Goal: Information Seeking & Learning: Learn about a topic

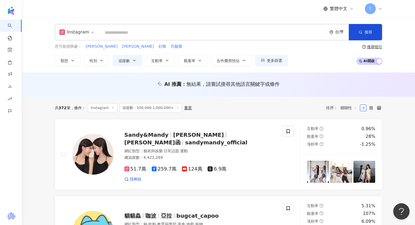
click at [129, 33] on input "search" at bounding box center [213, 33] width 223 height 10
paste input "**********"
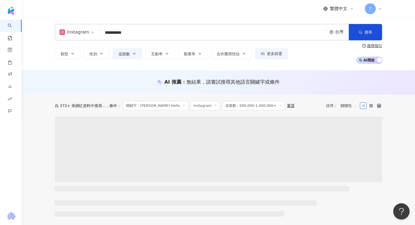
click at [132, 37] on input "**********" at bounding box center [213, 33] width 223 height 10
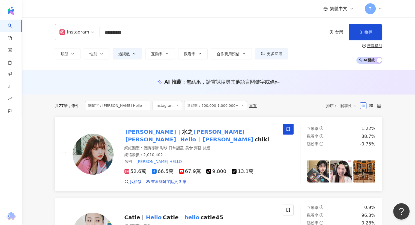
type input "**********"
click at [182, 134] on span "水之" at bounding box center [187, 132] width 11 height 7
click at [125, 32] on input "**********" at bounding box center [213, 33] width 223 height 10
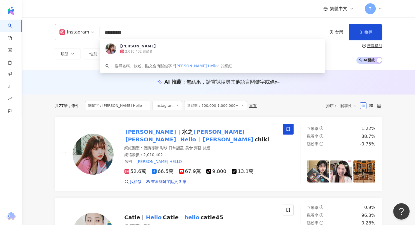
drag, startPoint x: 140, startPoint y: 33, endPoint x: 77, endPoint y: 31, distance: 63.5
click at [77, 31] on div "**********" at bounding box center [218, 32] width 327 height 16
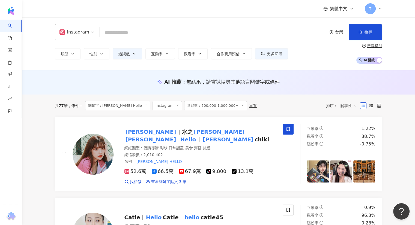
paste input "***"
type input "***"
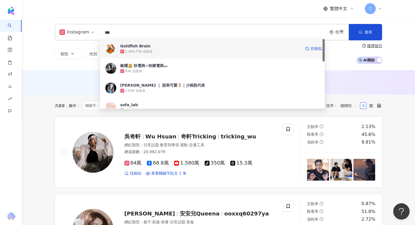
click at [150, 43] on div "Goldfish Brain 1,466,758 追蹤者 找相似" at bounding box center [212, 49] width 225 height 20
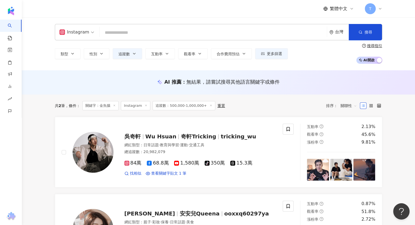
click at [143, 31] on input "search" at bounding box center [213, 33] width 223 height 10
paste input "***"
type input "***"
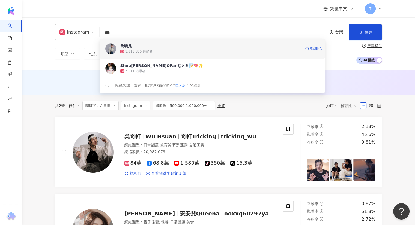
click at [153, 52] on div "1,818,835 追蹤者" at bounding box center [210, 51] width 180 height 5
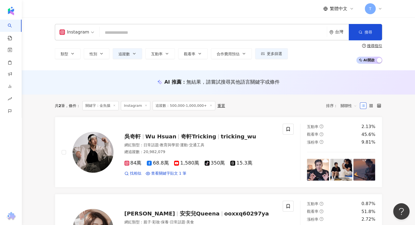
click at [156, 34] on input "search" at bounding box center [213, 33] width 223 height 10
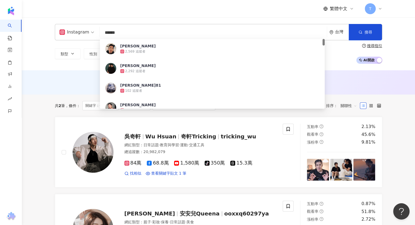
type input "******"
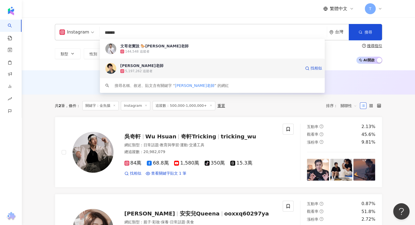
click at [153, 64] on span "Andy老師" at bounding box center [210, 65] width 180 height 5
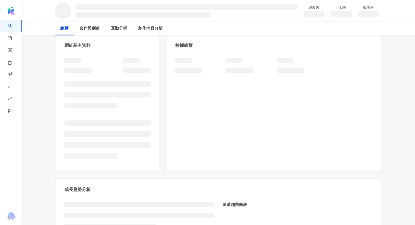
scroll to position [82, 0]
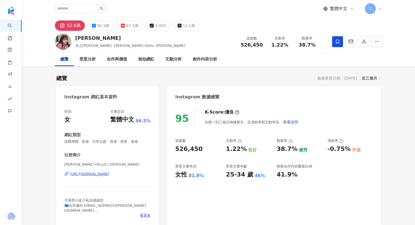
scroll to position [27, 0]
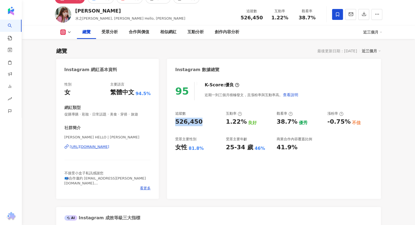
drag, startPoint x: 199, startPoint y: 122, endPoint x: 143, endPoint y: 183, distance: 82.9
click at [168, 122] on div "95 K-Score : 優良 近期一到三個月積極發文，且漲粉率與互動率高。 查看說明 追蹤數 526,450 互動率 1.22% 良好 觀看率 38.7% …" at bounding box center [273, 138] width 213 height 122
copy div "526,450"
click at [187, 141] on div "受眾主要性別" at bounding box center [185, 139] width 21 height 5
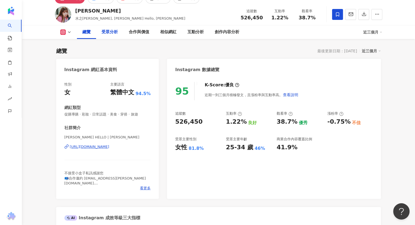
click at [110, 37] on div "受眾分析" at bounding box center [109, 32] width 27 height 14
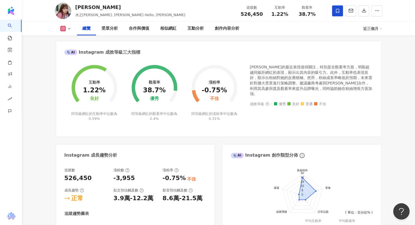
scroll to position [275, 0]
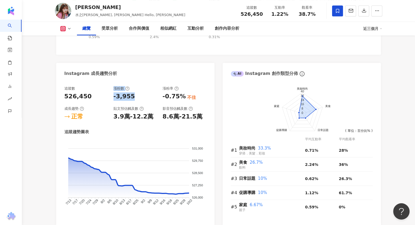
drag, startPoint x: 107, startPoint y: 96, endPoint x: 140, endPoint y: 94, distance: 32.8
click at [140, 94] on div "追蹤數 526,450 漲粉數 -3,955 漲粉率 -0.75% 不佳 成長趨勢 正常 貼文預估觸及數 3.9萬-12.2萬 影音預估觸及數 8.6萬-21…" at bounding box center [135, 103] width 142 height 35
click at [142, 102] on div "追蹤數 526,450 漲粉數 -3,955 漲粉率 -0.75% 不佳 成長趨勢 正常 貼文預估觸及數 3.9萬-12.2萬 影音預估觸及數 8.6萬-21…" at bounding box center [135, 103] width 142 height 35
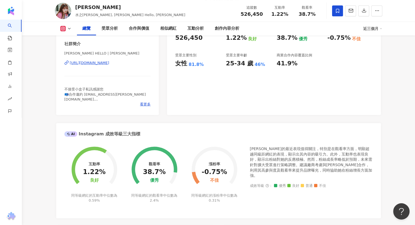
scroll to position [0, 0]
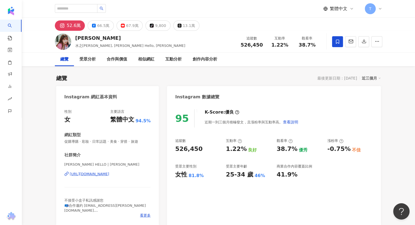
click at [107, 174] on div "https://www.instagram.com/ginachiki/" at bounding box center [90, 174] width 40 height 5
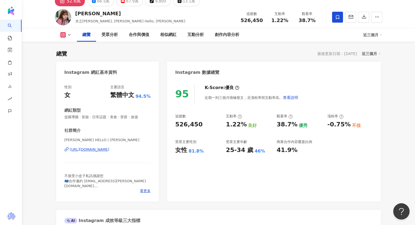
scroll to position [55, 0]
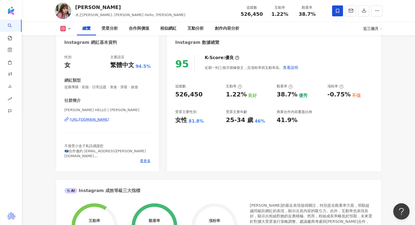
click at [66, 30] on button at bounding box center [66, 28] width 22 height 5
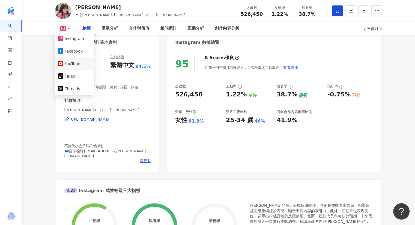
click at [71, 59] on li "YouTube" at bounding box center [74, 64] width 39 height 13
click at [71, 59] on div "性別" at bounding box center [67, 57] width 7 height 5
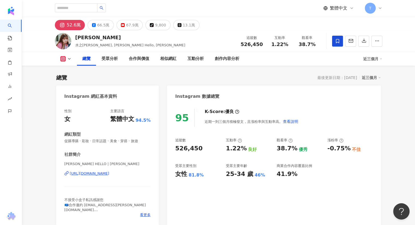
scroll to position [0, 0]
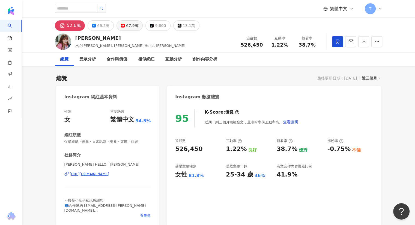
click at [134, 24] on div "67.9萬" at bounding box center [132, 26] width 12 height 8
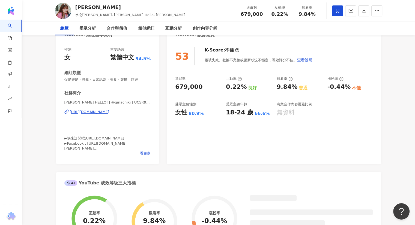
scroll to position [82, 0]
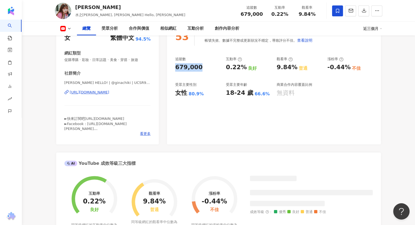
drag, startPoint x: 199, startPoint y: 67, endPoint x: 172, endPoint y: 69, distance: 26.8
click at [169, 69] on div "53 K-Score : 不佳 帳號失效、數據不完整或更新狀況不穩定，導致評分不佳。 查看說明 追蹤數 679,000 互動率 0.22% 良好 觀看率 9.…" at bounding box center [273, 83] width 213 height 122
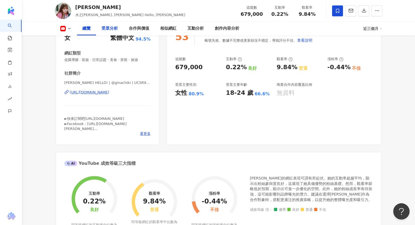
click at [104, 28] on div "受眾分析" at bounding box center [109, 28] width 16 height 7
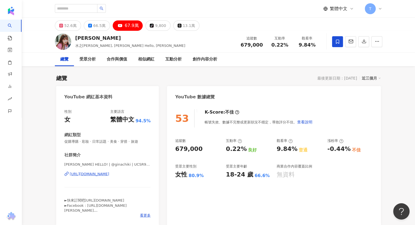
click at [103, 175] on div "https://www.youtube.com/channel/UCSR9CHNMIg7YoNezbv4bh0A" at bounding box center [90, 174] width 40 height 5
click at [97, 8] on input "search" at bounding box center [76, 8] width 43 height 9
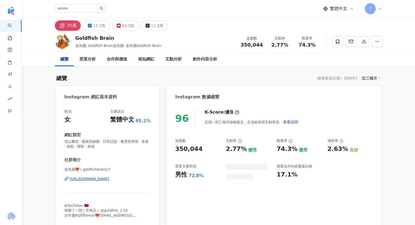
drag, startPoint x: 199, startPoint y: 149, endPoint x: 169, endPoint y: 150, distance: 29.7
click at [168, 150] on div "96 K-Score : 優良 近期一到三個月積極發文，且漲粉率與互動率高。 查看說明 追蹤數 350,044 互動率 2.77% 優秀 觀看率 74.3% …" at bounding box center [273, 165] width 213 height 122
click at [90, 60] on div "受眾分析" at bounding box center [87, 59] width 16 height 7
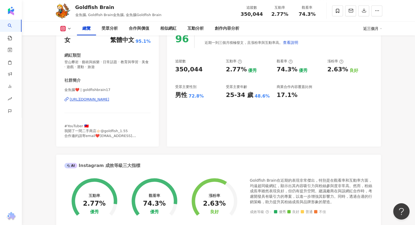
scroll to position [82, 0]
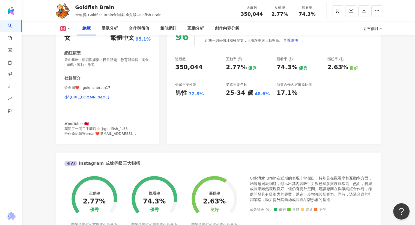
click at [90, 98] on div "https://www.instagram.com/goldfishbrain17/" at bounding box center [90, 97] width 40 height 5
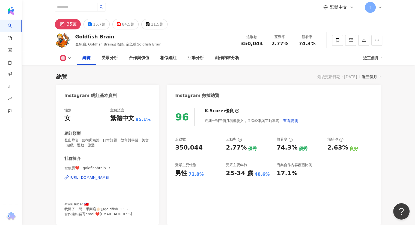
scroll to position [0, 0]
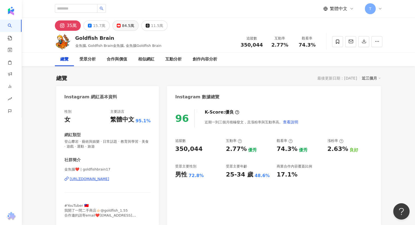
click at [120, 29] on button "84.5萬" at bounding box center [125, 25] width 26 height 10
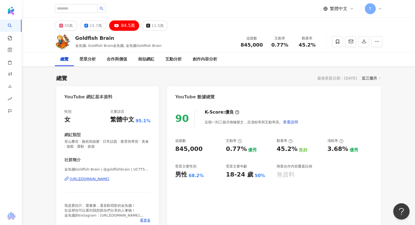
scroll to position [27, 0]
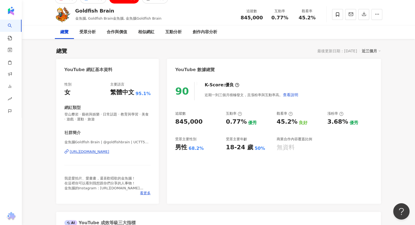
drag, startPoint x: 174, startPoint y: 123, endPoint x: 184, endPoint y: 185, distance: 62.6
click at [171, 124] on div "90 K-Score : 優良 近期一到三個月積極發文，且漲粉率與互動率高。 查看說明 追蹤數 845,000 互動率 0.77% 優秀 觀看率 45.2% …" at bounding box center [273, 140] width 213 height 127
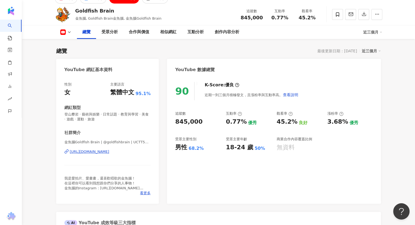
drag, startPoint x: 116, startPoint y: 149, endPoint x: 101, endPoint y: 162, distance: 20.1
click at [98, 170] on div "金魚腦Goldfish Brain | @goldfishbrain | UCTT5gtQU5rX8sUQnZaBqiVw https://www.youtu…" at bounding box center [107, 156] width 86 height 32
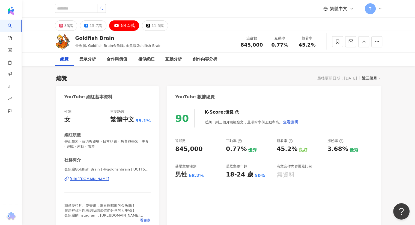
scroll to position [0, 0]
click at [105, 178] on div "https://www.youtube.com/channel/UCTT5gtQU5rX8sUQnZaBqiVw" at bounding box center [90, 179] width 40 height 5
click at [90, 59] on div "受眾分析" at bounding box center [87, 59] width 16 height 7
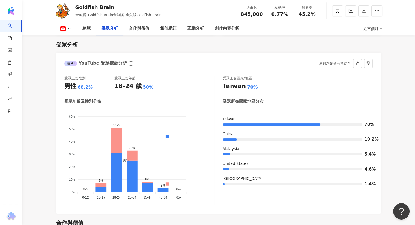
scroll to position [506, 0]
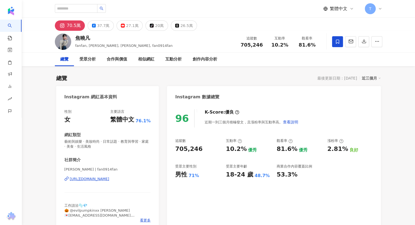
click at [108, 177] on div "https://www.instagram.com/fan0914fan/" at bounding box center [90, 179] width 40 height 5
click at [90, 62] on div "受眾分析" at bounding box center [87, 60] width 27 height 14
click at [123, 26] on button "27.1萬" at bounding box center [129, 25] width 26 height 10
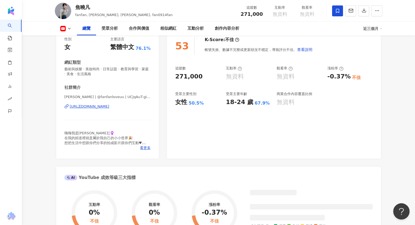
scroll to position [82, 0]
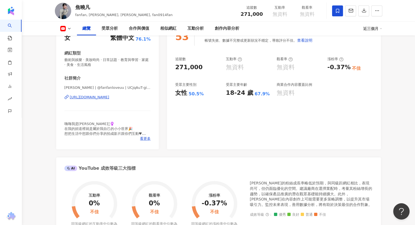
click at [109, 97] on div "https://www.youtube.com/channel/UCjqAuT-giO8fjQqnNl1dDUw" at bounding box center [90, 97] width 40 height 5
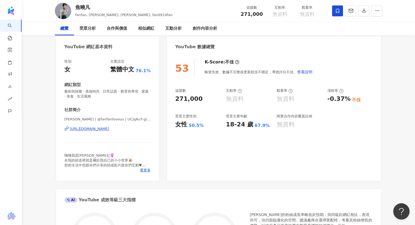
scroll to position [0, 0]
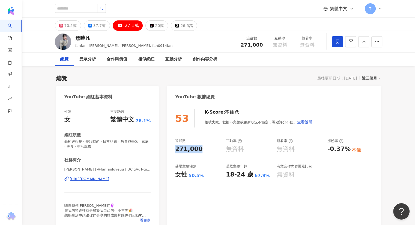
drag, startPoint x: 203, startPoint y: 150, endPoint x: 168, endPoint y: 151, distance: 34.9
click at [168, 151] on div "53 K-Score : 不佳 帳號失效、數據不完整或更新狀況不穩定，導致評分不佳。 查看說明 追蹤數 271,000 互動率 無資料 觀看率 無資料 漲粉率…" at bounding box center [273, 167] width 213 height 127
copy div "271,000"
click at [87, 61] on div "受眾分析" at bounding box center [87, 59] width 16 height 7
click at [72, 25] on div "70.5萬" at bounding box center [70, 26] width 12 height 8
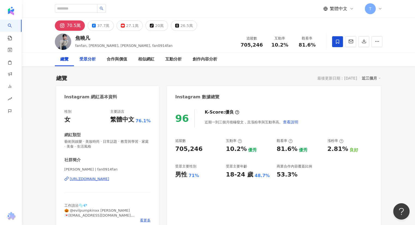
click at [87, 62] on div "受眾分析" at bounding box center [87, 59] width 16 height 7
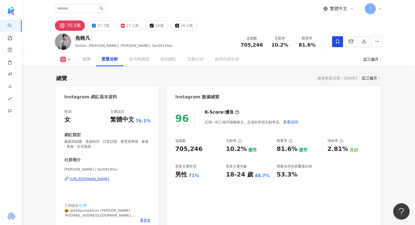
scroll to position [464, 0]
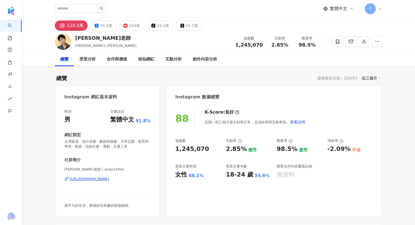
click at [174, 148] on div "88 K-Score : 良好 近期一到三個月發文頻率正常，且漲粉率與互動率高。 查看說明 追蹤數 1,245,070 互動率 2.85% 優秀 觀看率 98…" at bounding box center [273, 160] width 213 height 113
click at [84, 62] on div "受眾分析" at bounding box center [87, 60] width 27 height 14
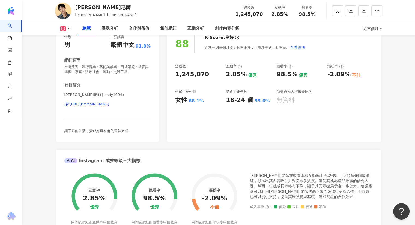
scroll to position [27, 0]
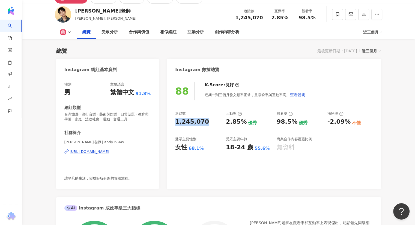
drag, startPoint x: 208, startPoint y: 125, endPoint x: 172, endPoint y: 121, distance: 36.4
click at [172, 121] on div "88 K-Score : 良好 近期一到三個月發文頻率正常，且漲粉率與互動率高。 查看說明 追蹤數 1,245,070 互動率 2.85% 優秀 觀看率 98…" at bounding box center [273, 133] width 213 height 113
click at [193, 137] on div "受眾主要性別" at bounding box center [185, 139] width 21 height 5
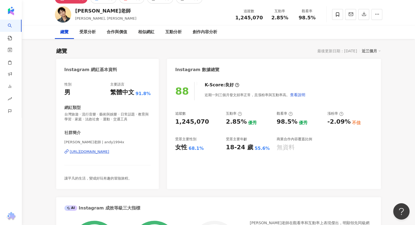
scroll to position [0, 0]
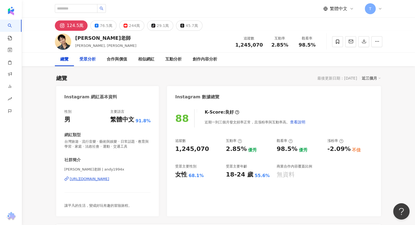
click at [89, 61] on div "受眾分析" at bounding box center [87, 59] width 16 height 7
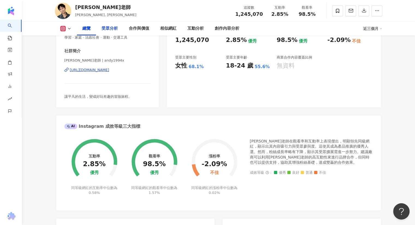
click at [107, 29] on div "受眾分析" at bounding box center [109, 28] width 16 height 7
